Goal: Information Seeking & Learning: Learn about a topic

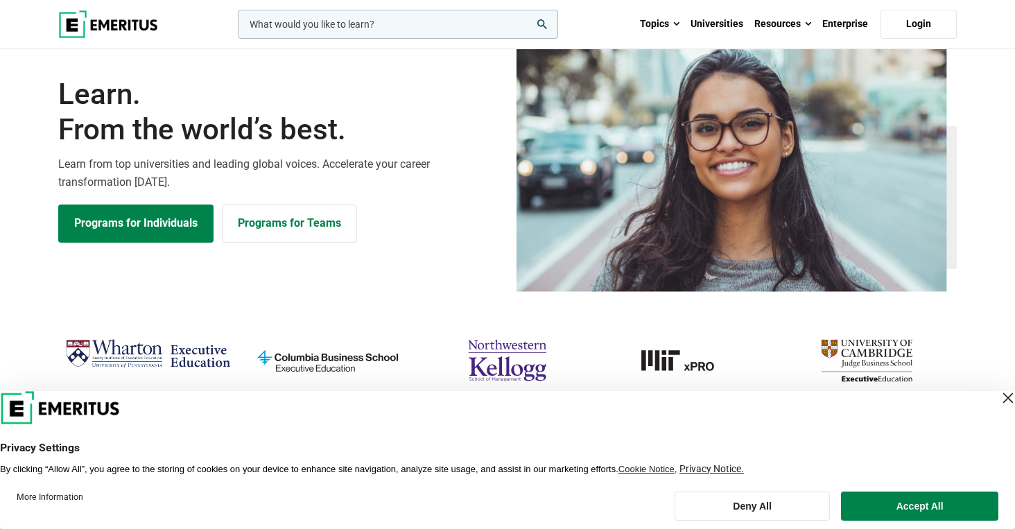
click at [999, 399] on div "Close Layer" at bounding box center [1008, 397] width 19 height 19
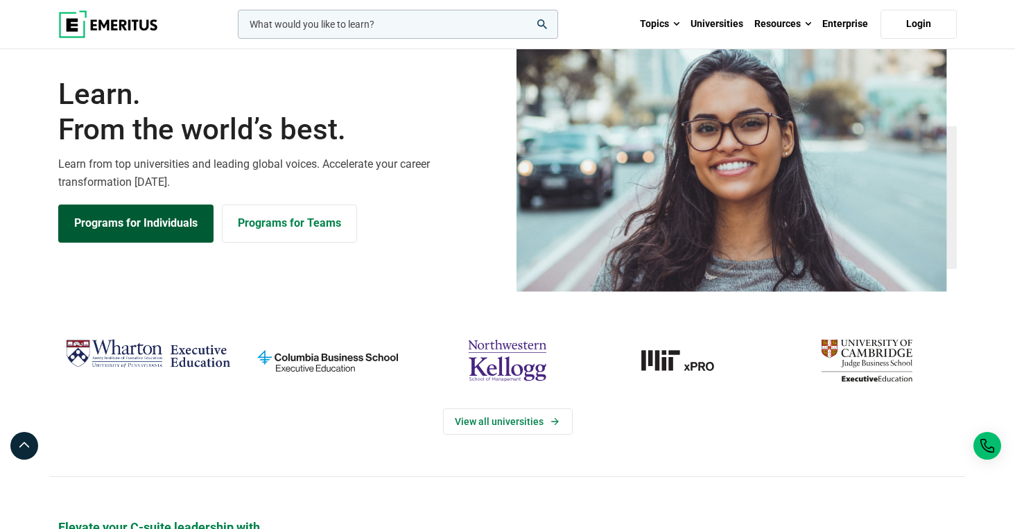
click at [115, 242] on link "Programs for Individuals" at bounding box center [135, 223] width 155 height 37
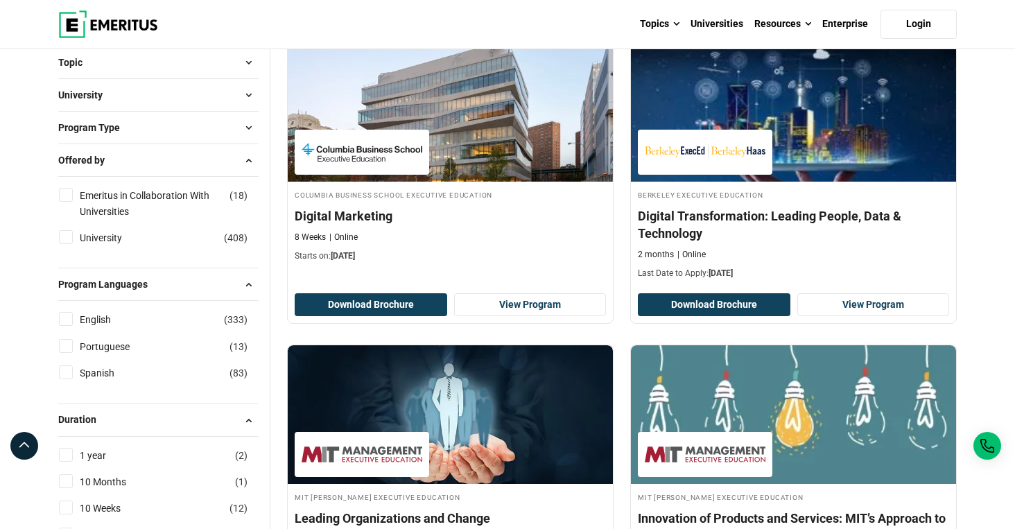
scroll to position [213, 0]
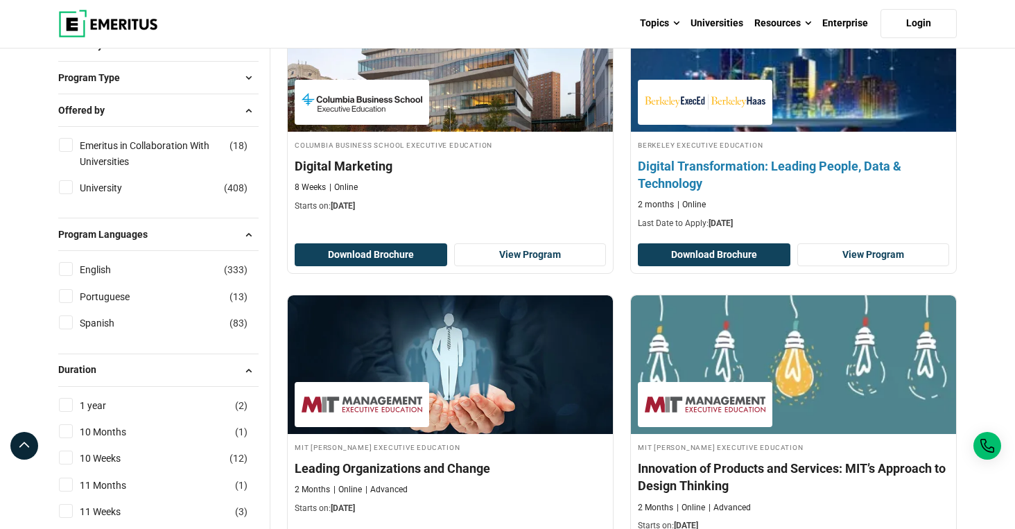
click at [829, 192] on h4 "Digital Transformation: Leading People, Data & Technology" at bounding box center [793, 174] width 311 height 35
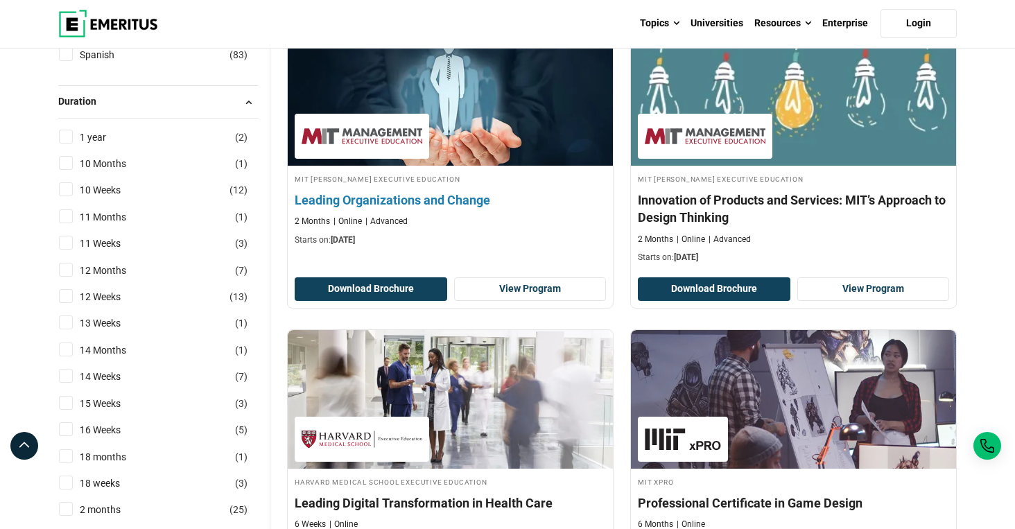
scroll to position [490, 0]
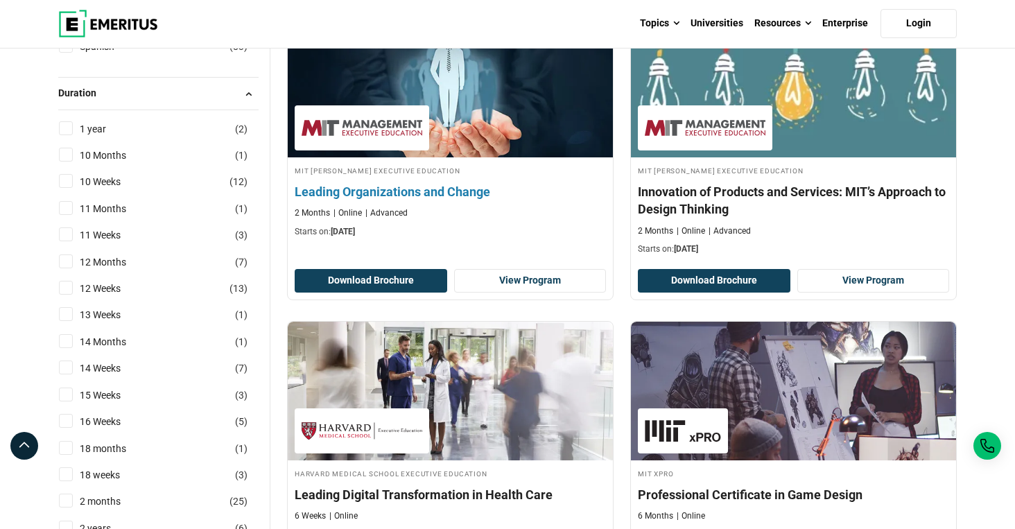
click at [453, 164] on img at bounding box center [451, 88] width 358 height 153
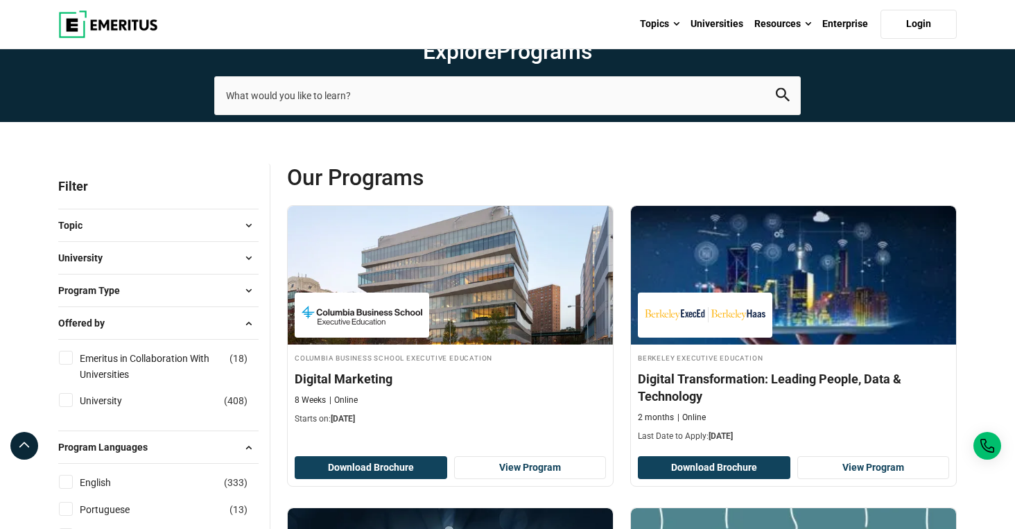
scroll to position [0, 0]
click at [153, 301] on button "Program Type" at bounding box center [158, 290] width 200 height 21
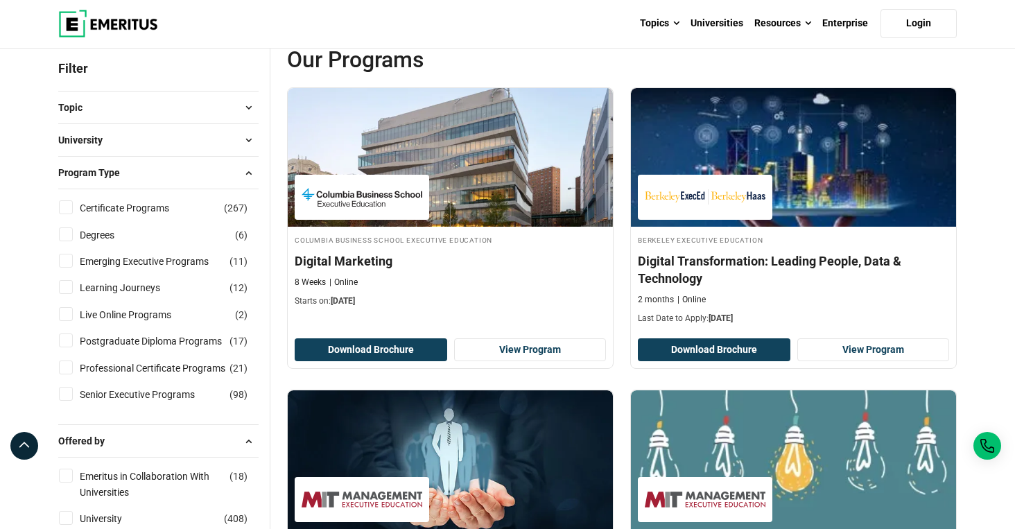
scroll to position [119, 0]
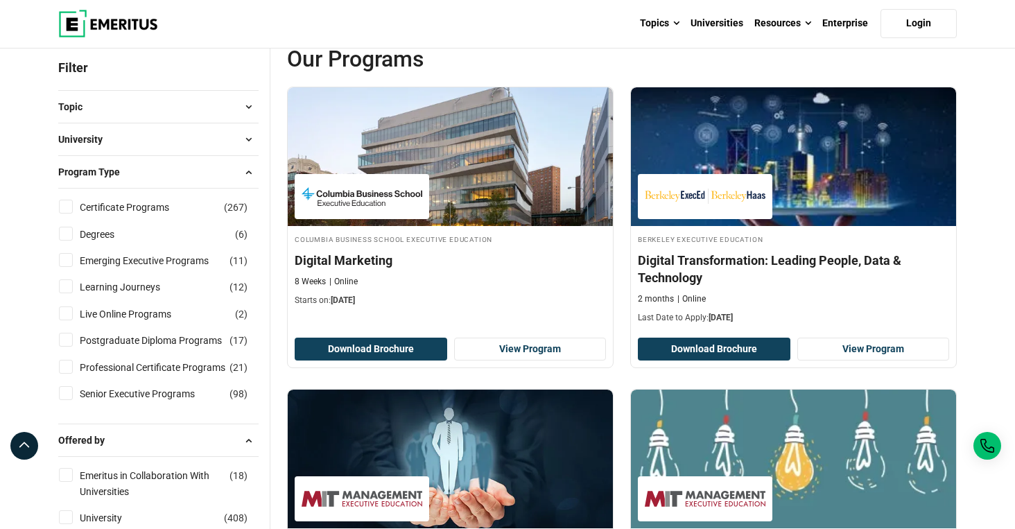
click at [77, 242] on label "Degrees ( 6 )" at bounding box center [109, 234] width 70 height 15
click at [73, 241] on input "Degrees ( 6 )" at bounding box center [66, 234] width 14 height 14
checkbox input "true"
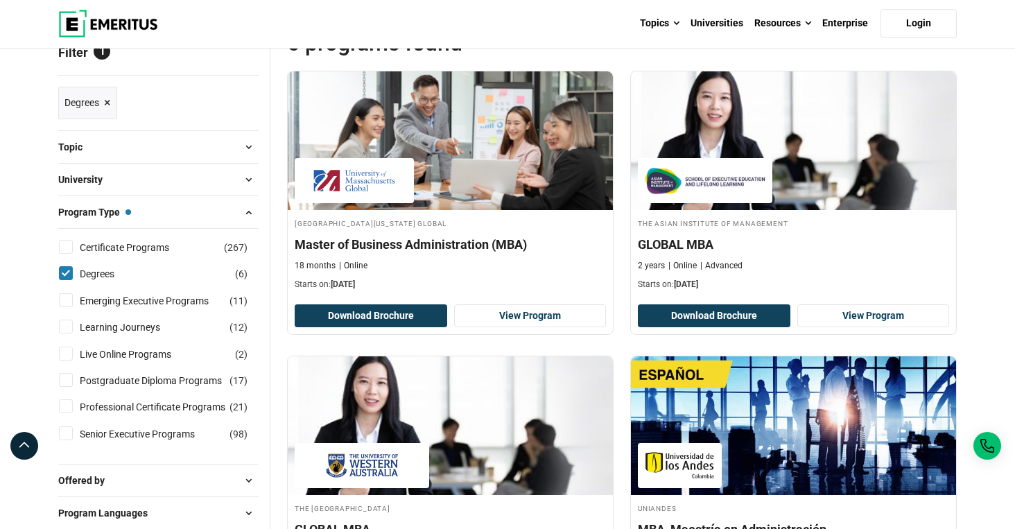
scroll to position [191, 0]
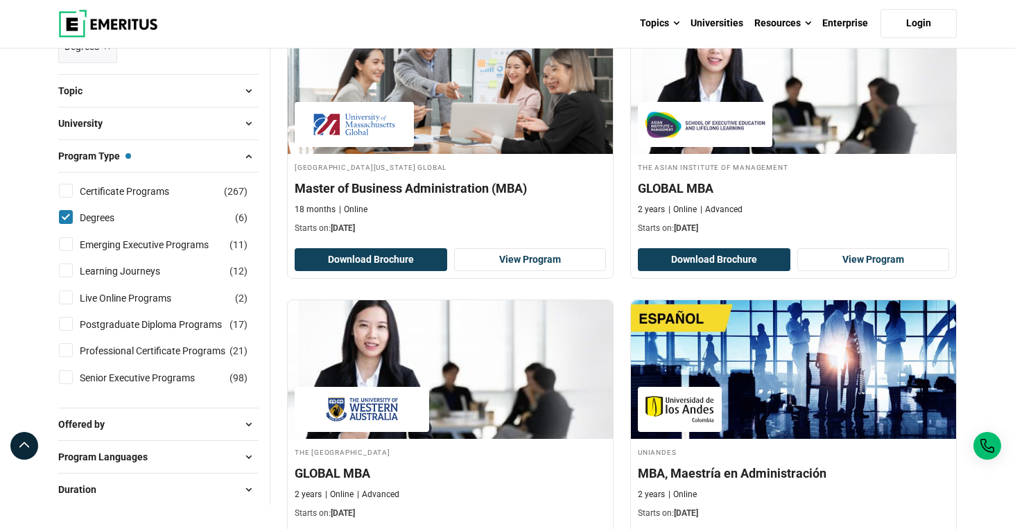
click at [70, 331] on input "Postgraduate Diploma Programs ( 17 )" at bounding box center [66, 324] width 14 height 14
checkbox input "true"
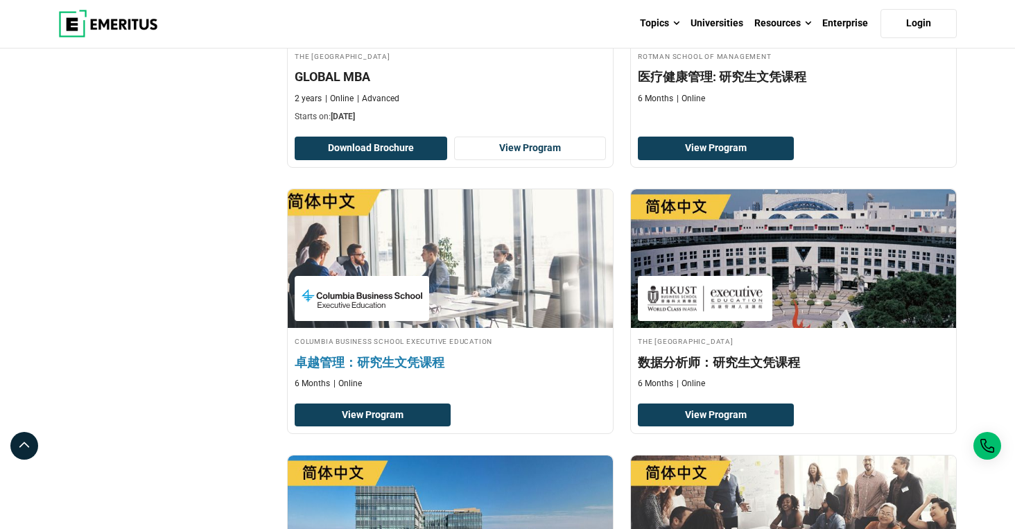
scroll to position [906, 0]
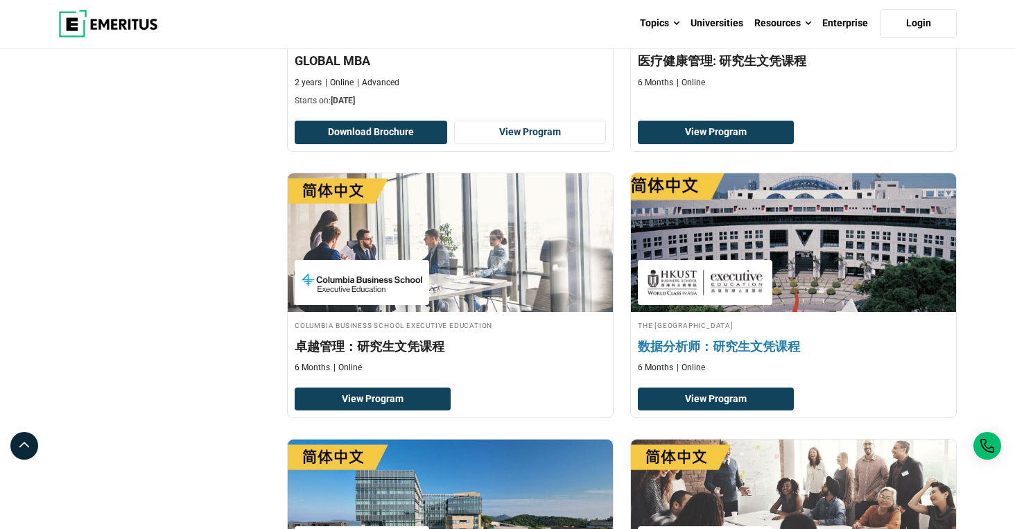
click at [704, 298] on img at bounding box center [705, 282] width 121 height 31
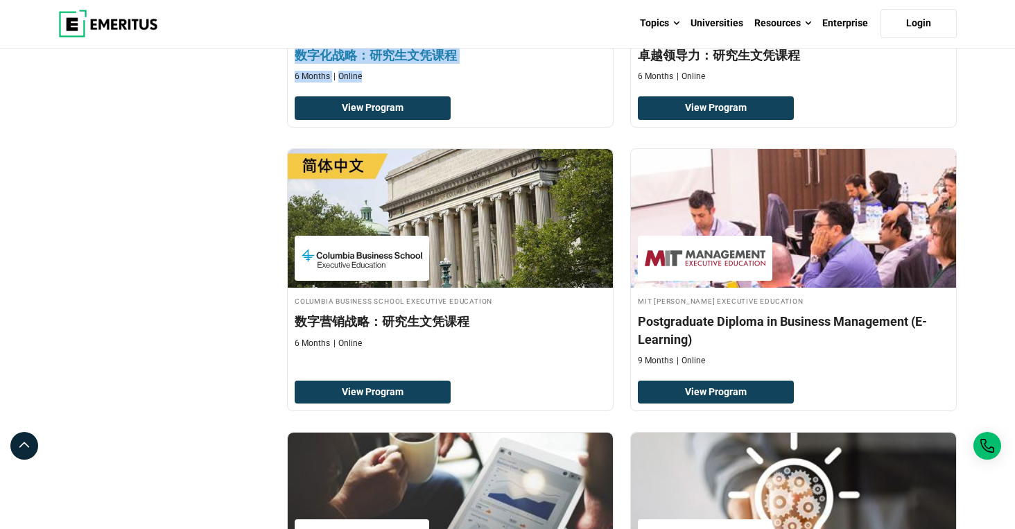
scroll to position [1465, 0]
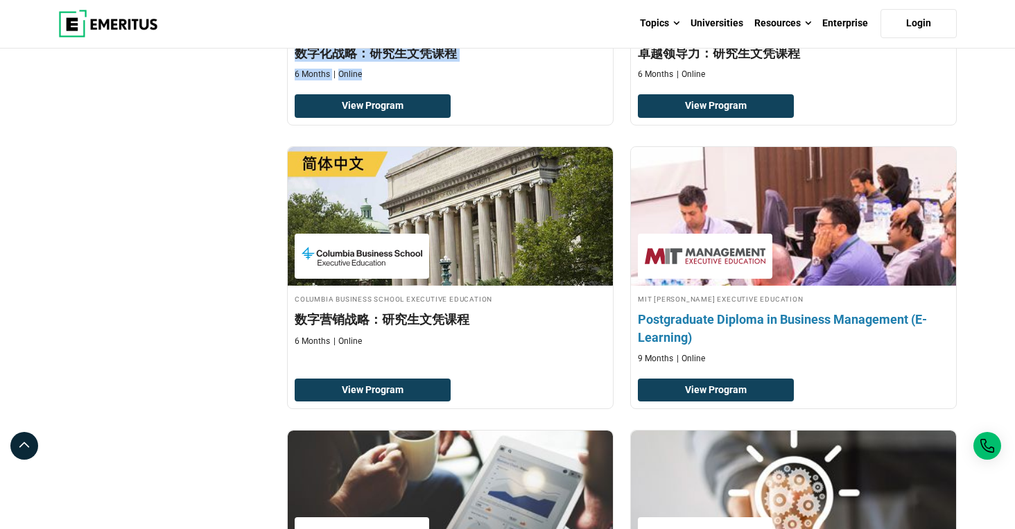
click at [700, 345] on h4 "Postgraduate Diploma in Business Management (E-Learning)" at bounding box center [793, 328] width 311 height 35
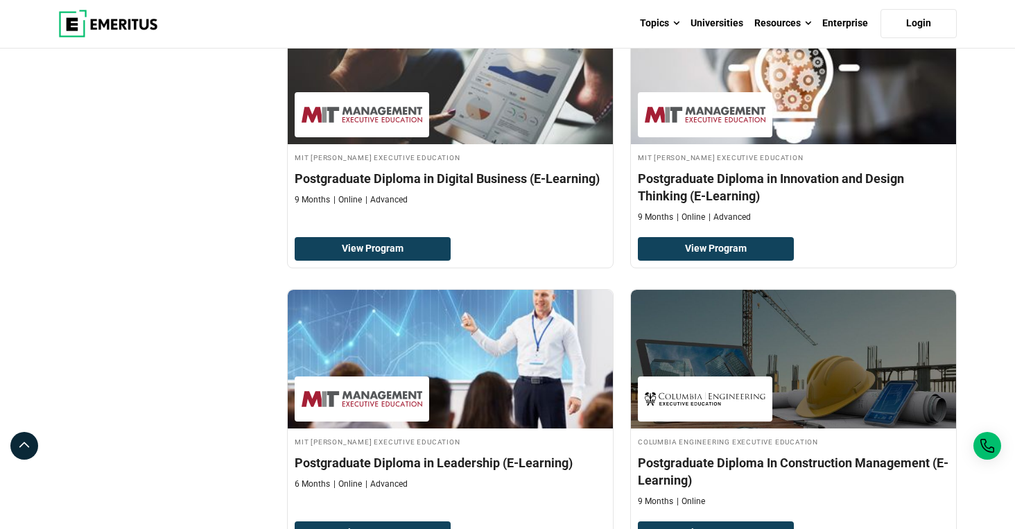
scroll to position [1931, 0]
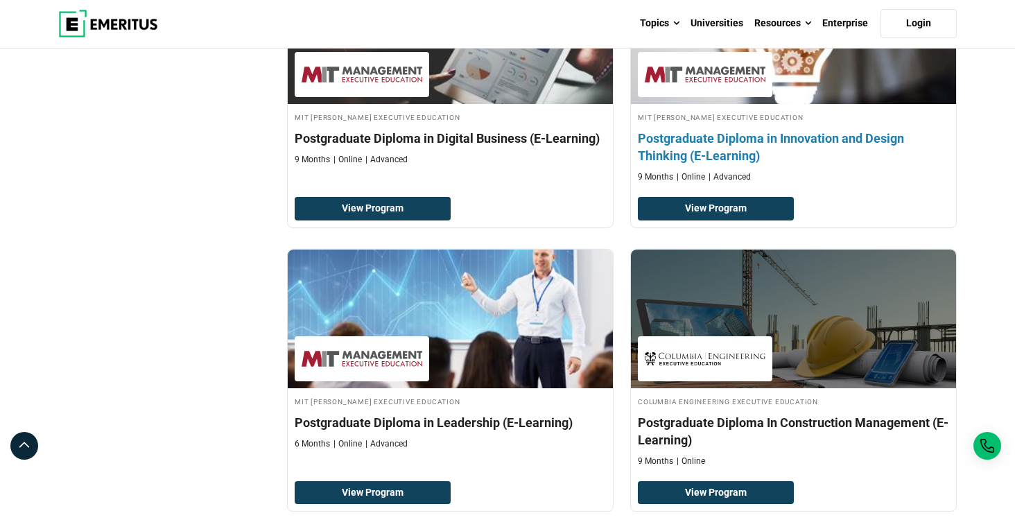
click at [710, 164] on h4 "Postgraduate Diploma in Innovation and Design Thinking (E-Learning)" at bounding box center [793, 147] width 311 height 35
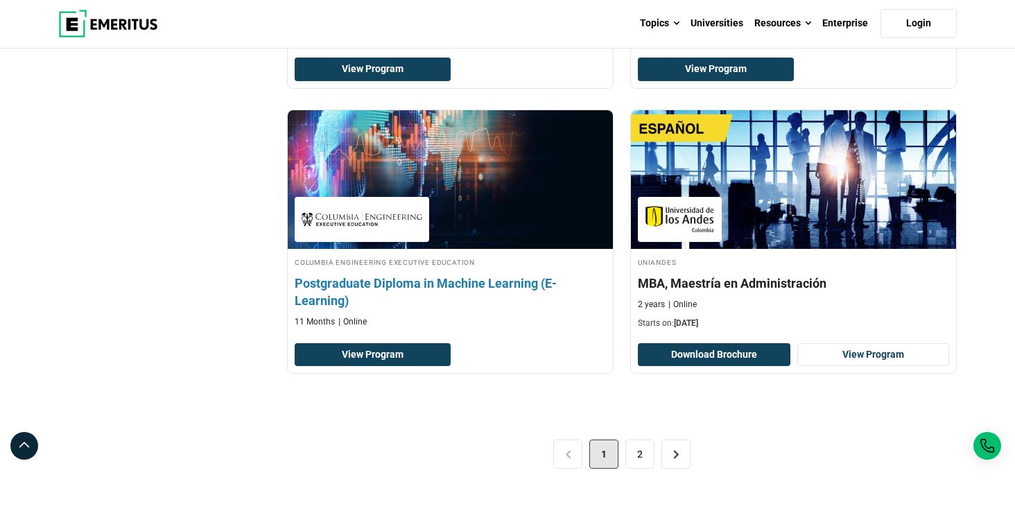
scroll to position [2689, 0]
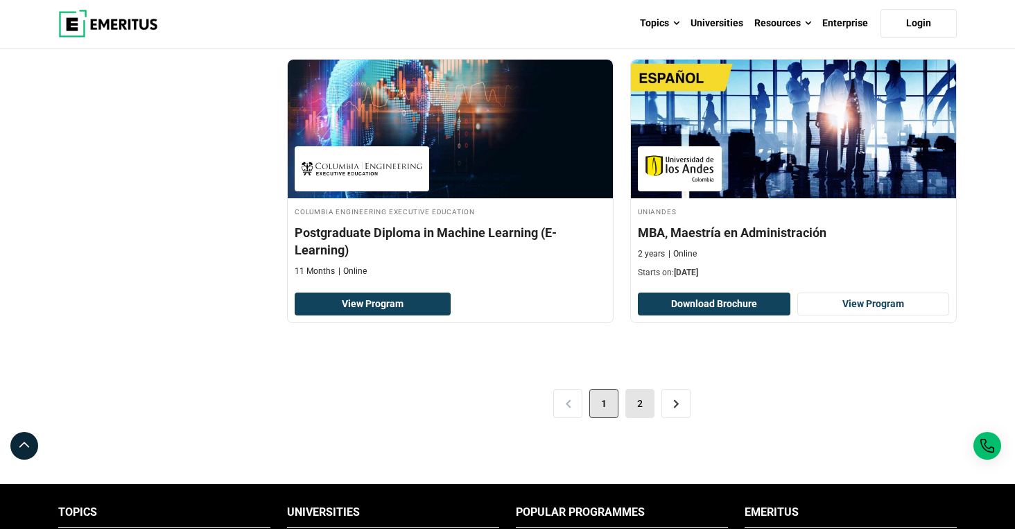
click at [637, 418] on link "2" at bounding box center [640, 403] width 29 height 29
